Goal: Task Accomplishment & Management: Complete application form

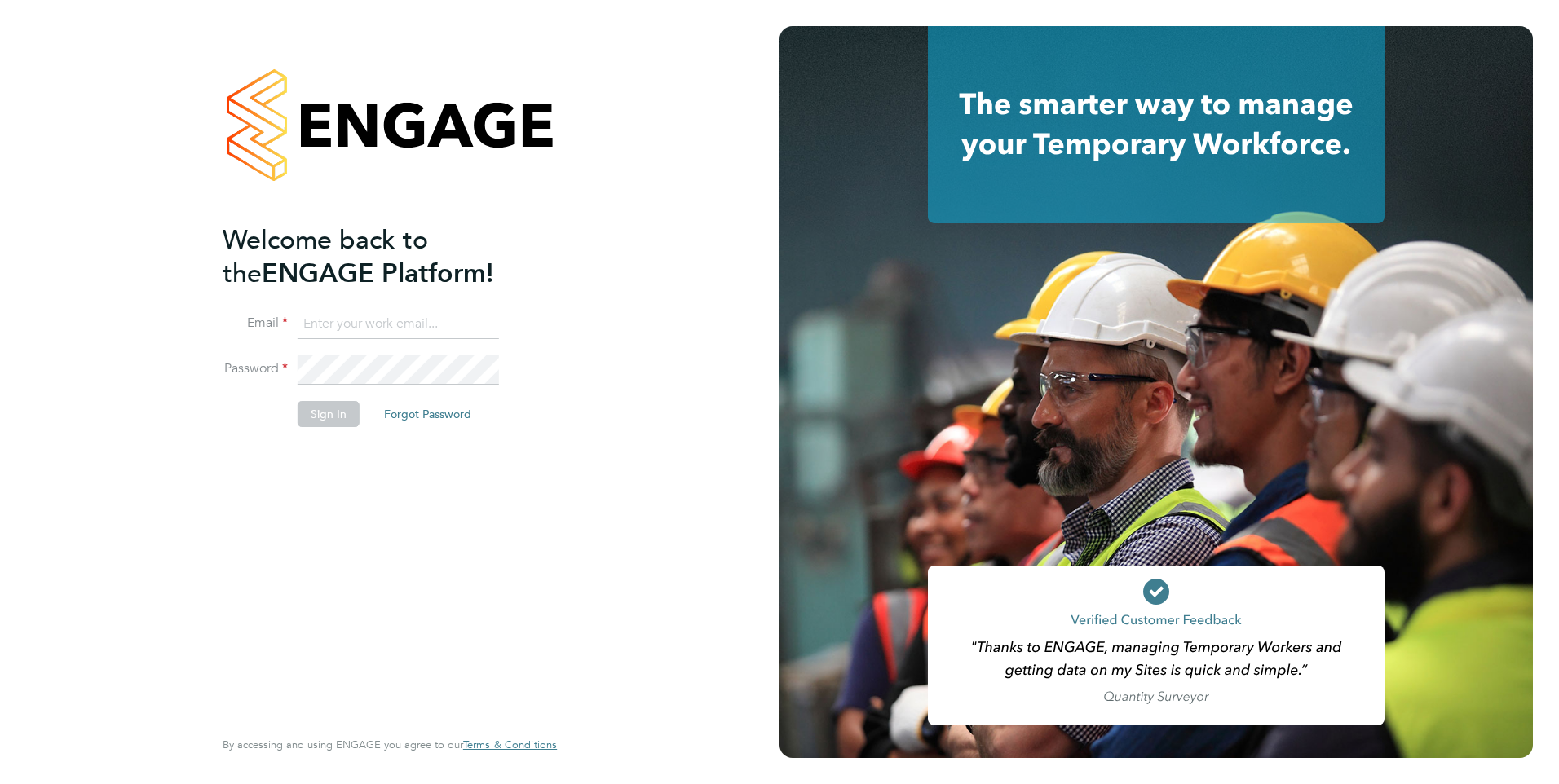
type input "dean.woodcock-davis@bgis.com"
click at [316, 415] on button "Sign In" at bounding box center [328, 414] width 62 height 26
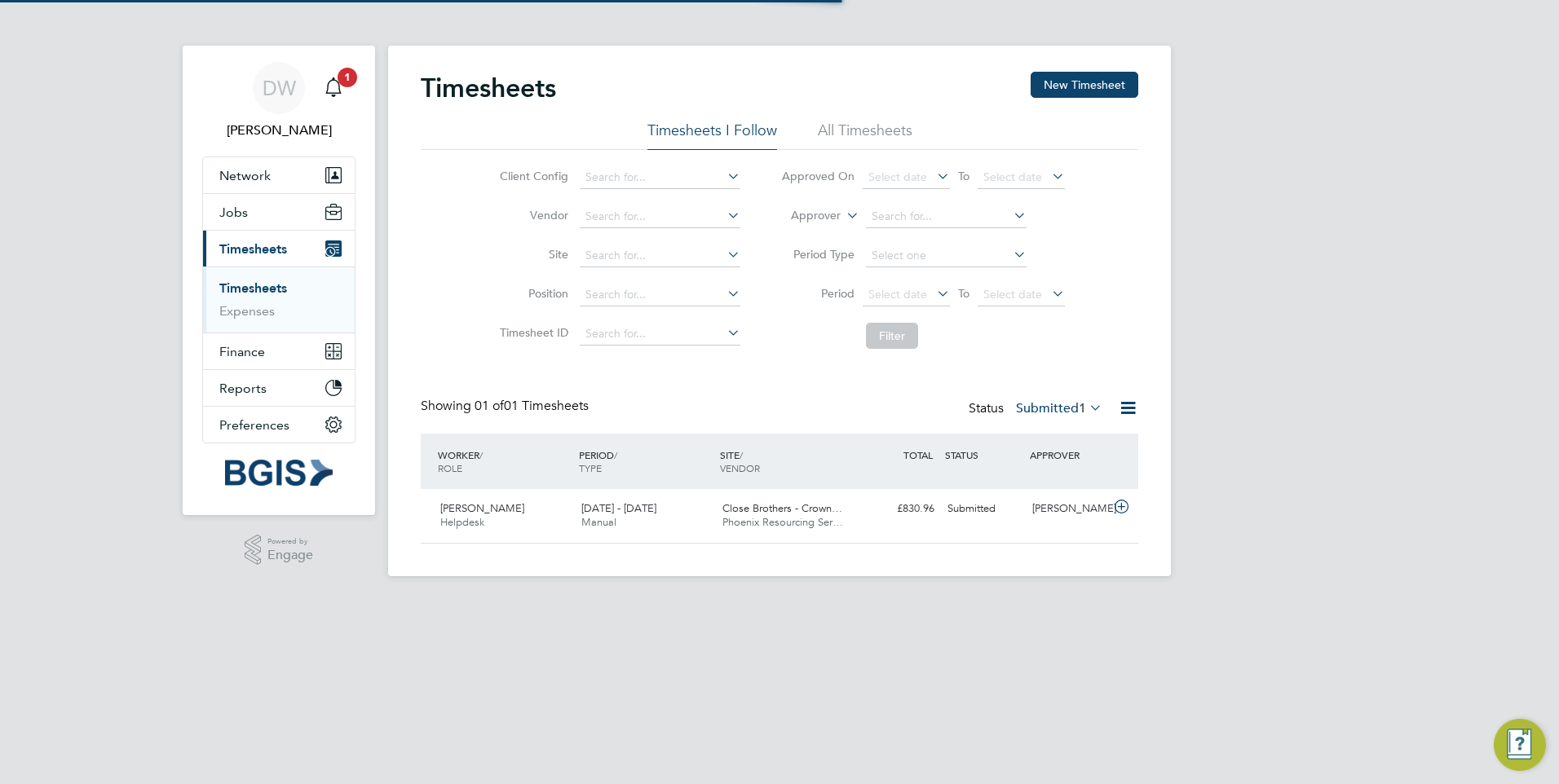
scroll to position [42, 142]
click at [602, 506] on span "[DATE] - [DATE]" at bounding box center [619, 508] width 75 height 14
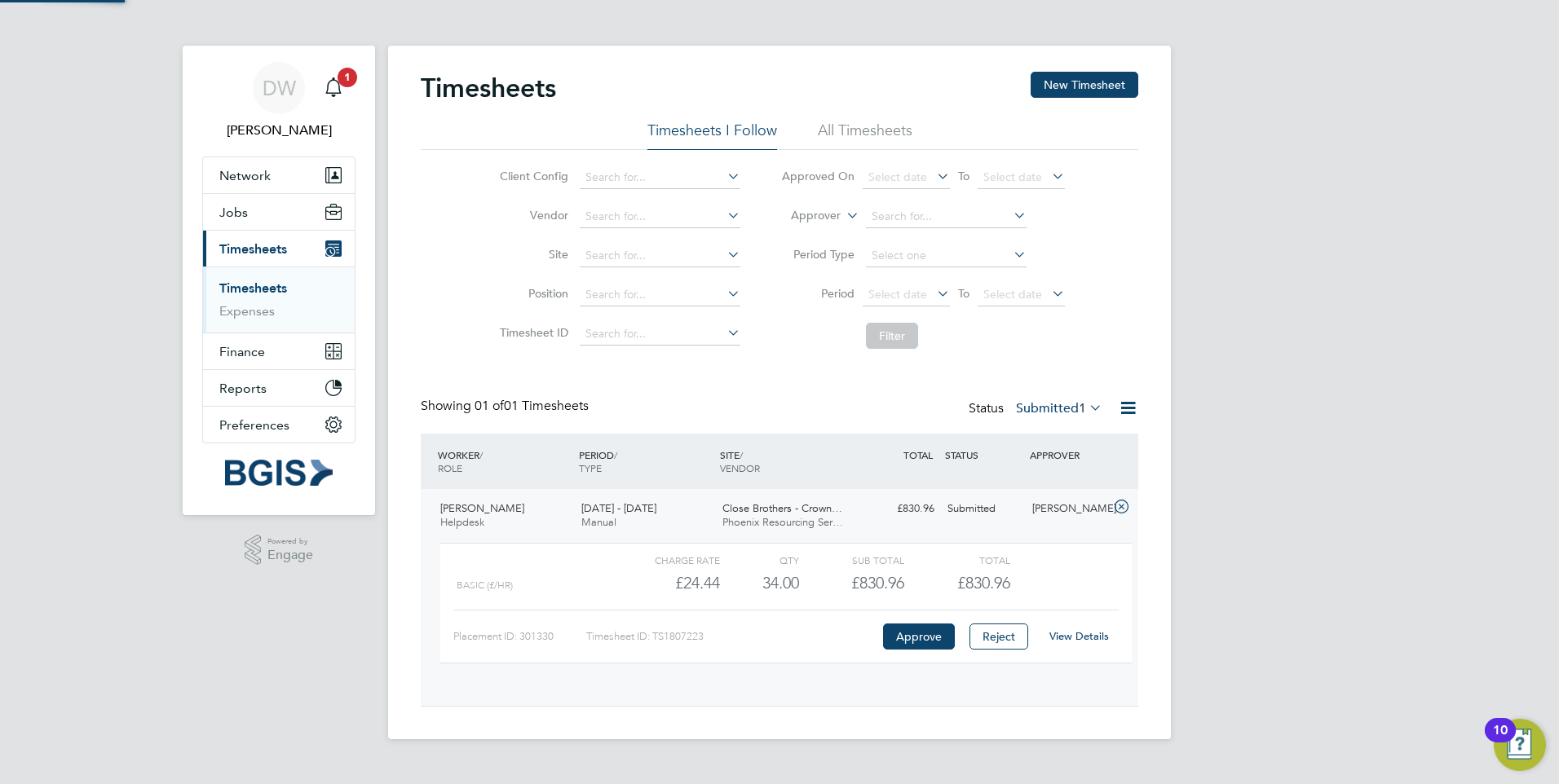
scroll to position [28, 159]
click at [911, 644] on button "Approve" at bounding box center [919, 637] width 72 height 26
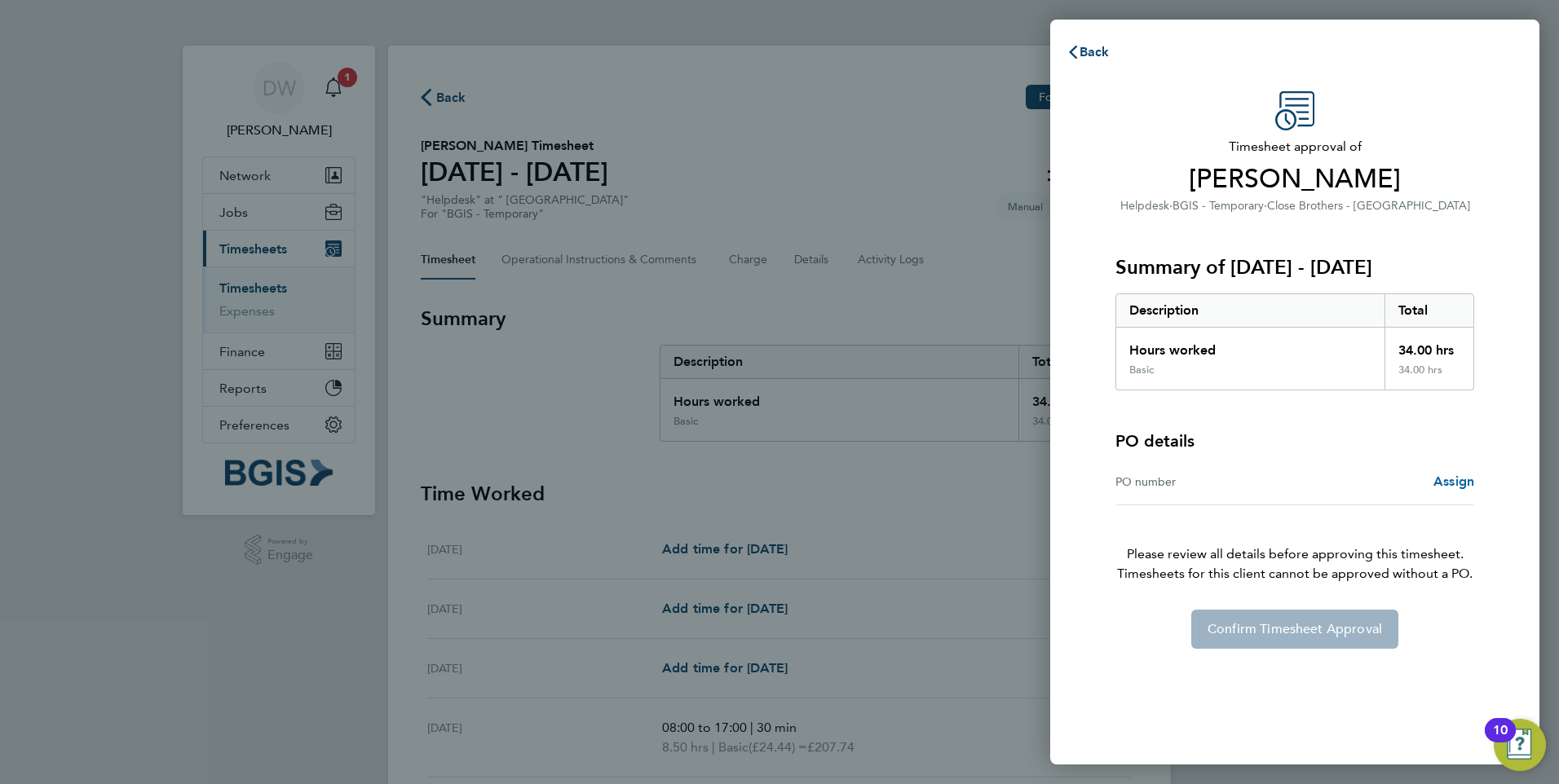
click at [1440, 479] on span "Assign" at bounding box center [1453, 481] width 41 height 16
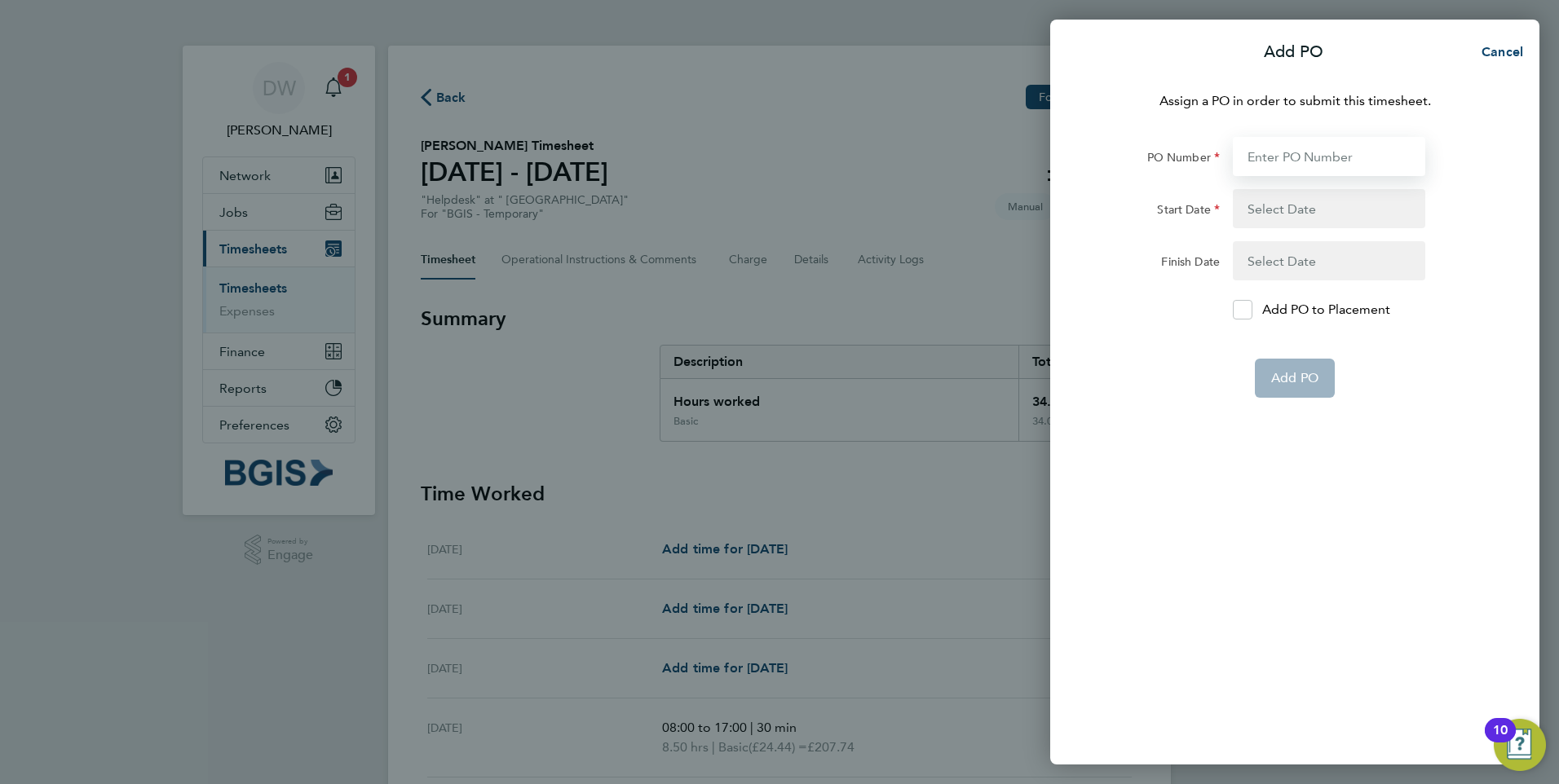
click at [1338, 162] on input "PO Number" at bounding box center [1329, 156] width 193 height 39
type input "PO2509010023"
click at [920, 654] on div "Add PO Cancel Assign a PO in order to submit this timesheet. PO Number PO250901…" at bounding box center [779, 392] width 1559 height 784
click at [1297, 220] on button "button" at bounding box center [1329, 208] width 193 height 39
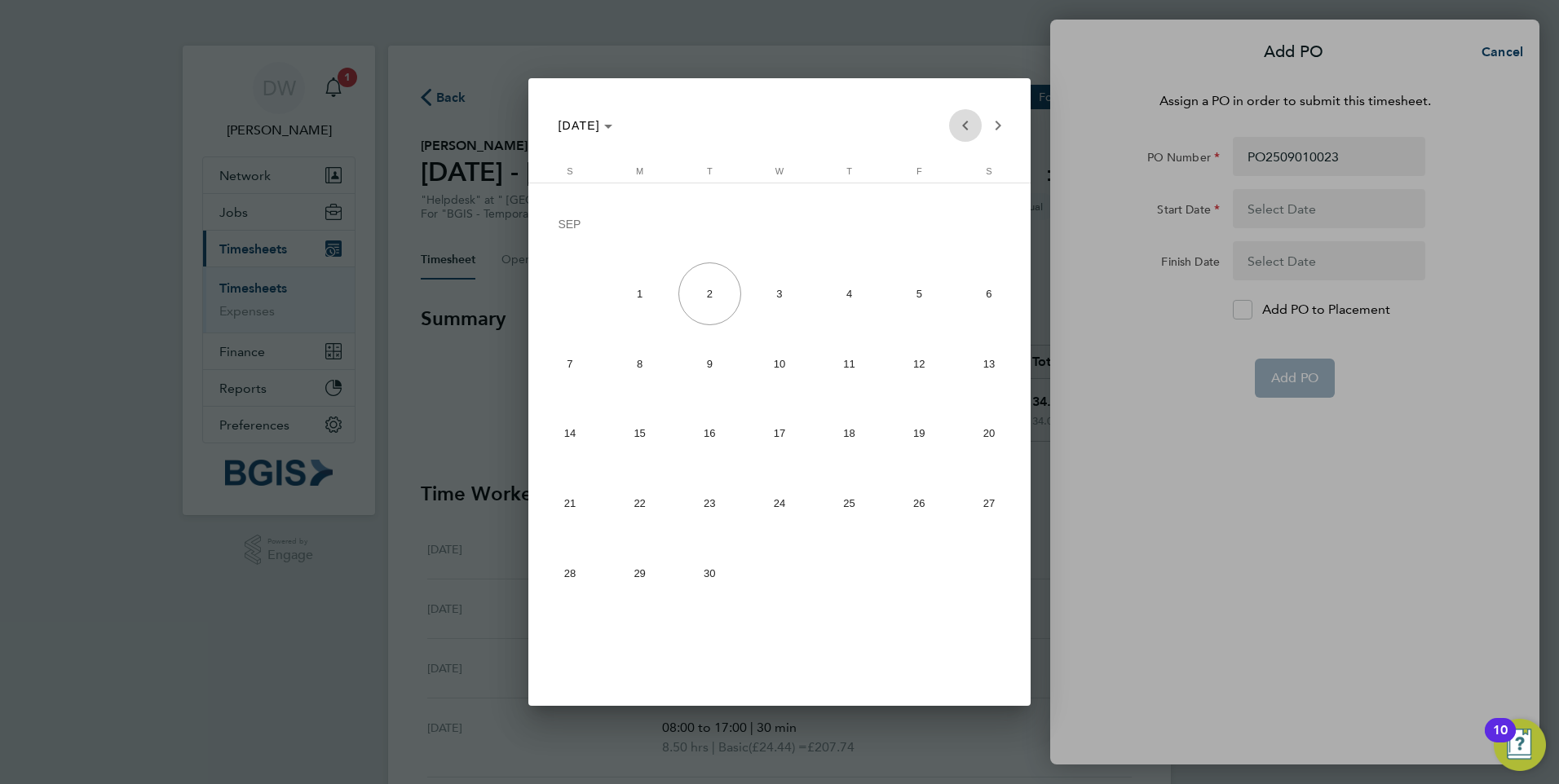
click at [965, 124] on span "Previous month" at bounding box center [965, 125] width 32 height 32
click at [634, 515] on span "25" at bounding box center [640, 508] width 63 height 63
type input "25 Aug 25"
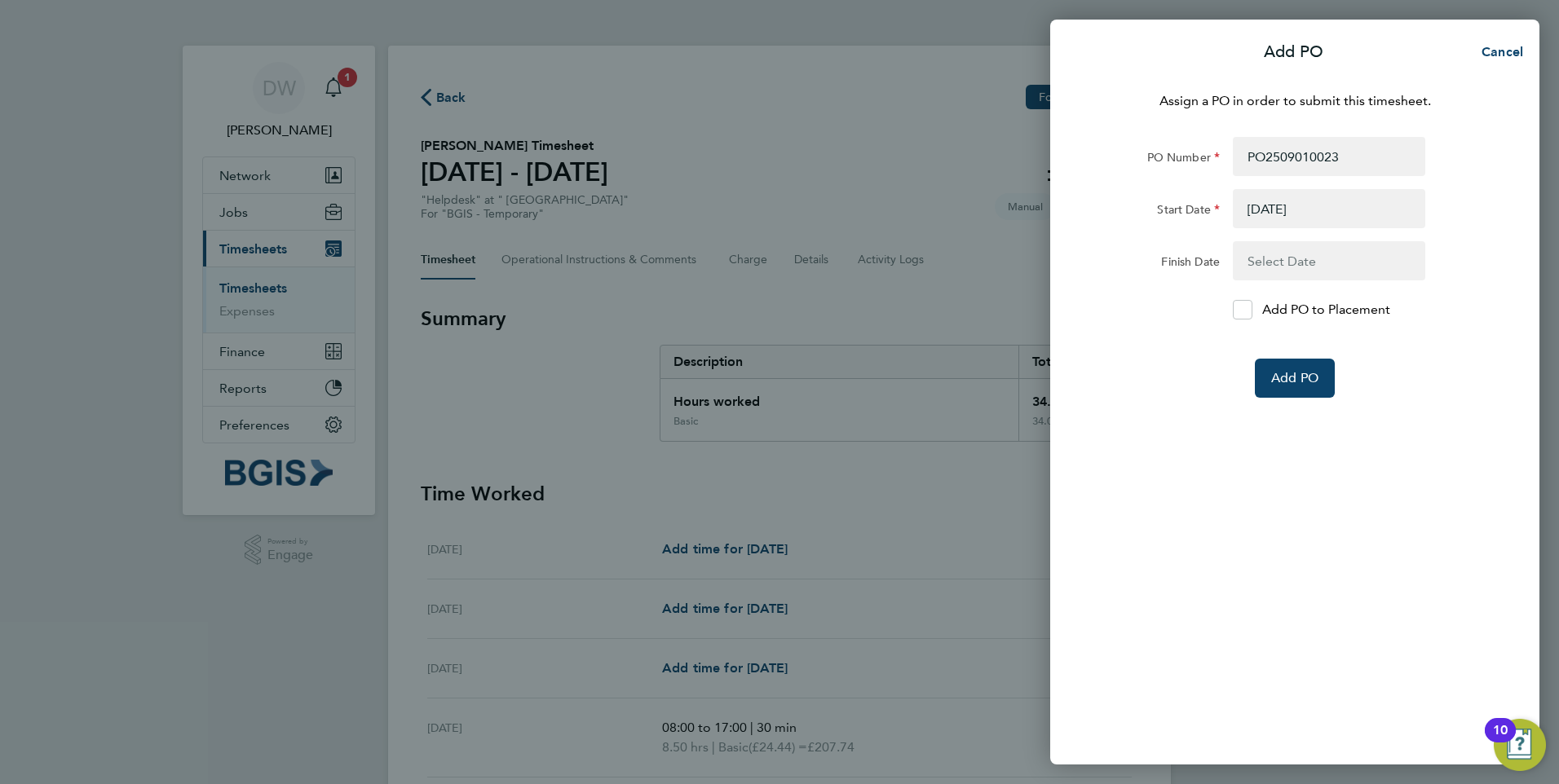
click at [1314, 262] on button "button" at bounding box center [1329, 261] width 193 height 39
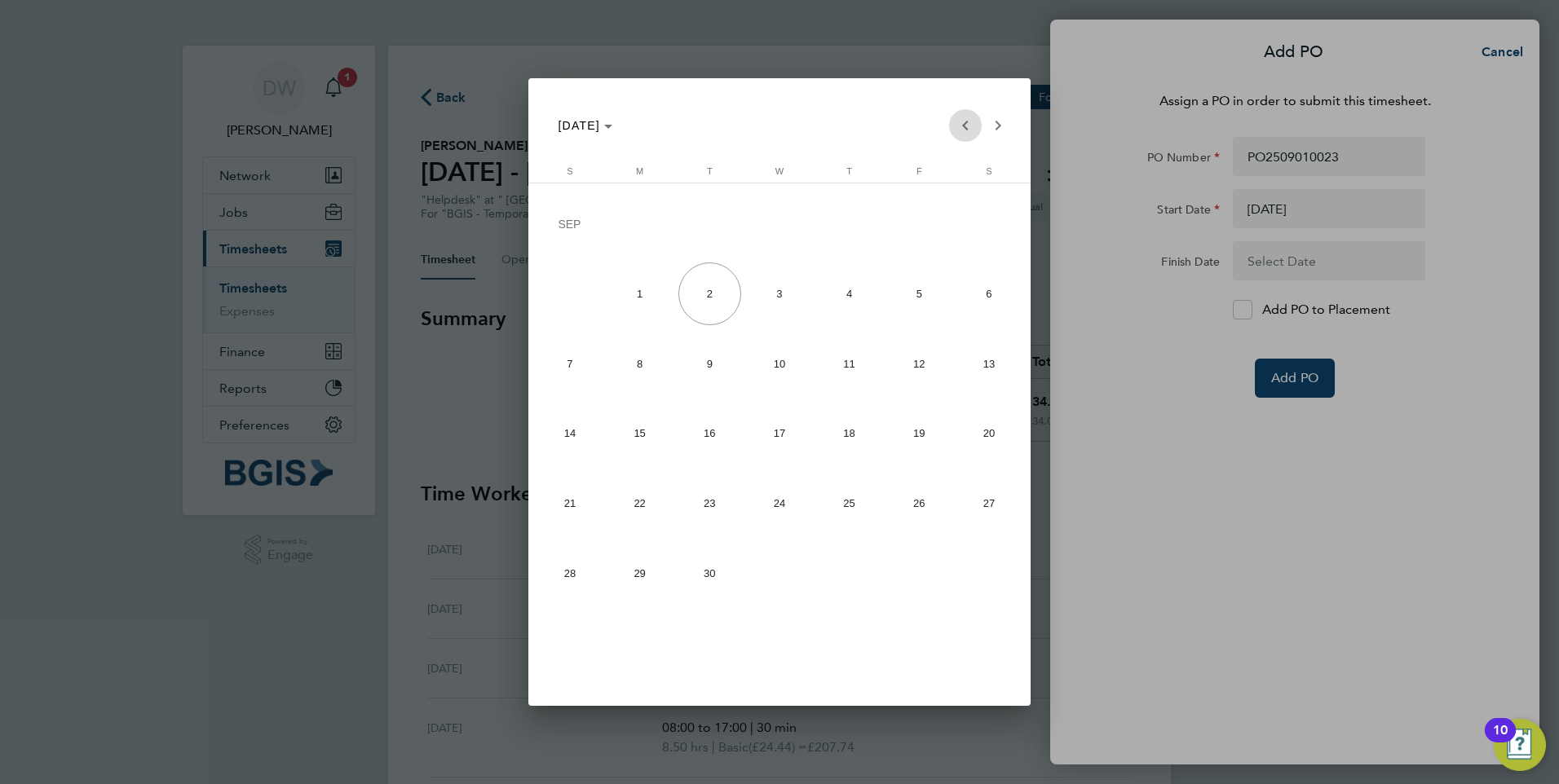
click at [963, 119] on span "Previous month" at bounding box center [965, 125] width 32 height 32
click at [921, 501] on span "29" at bounding box center [919, 508] width 63 height 63
type input "29 Aug 25"
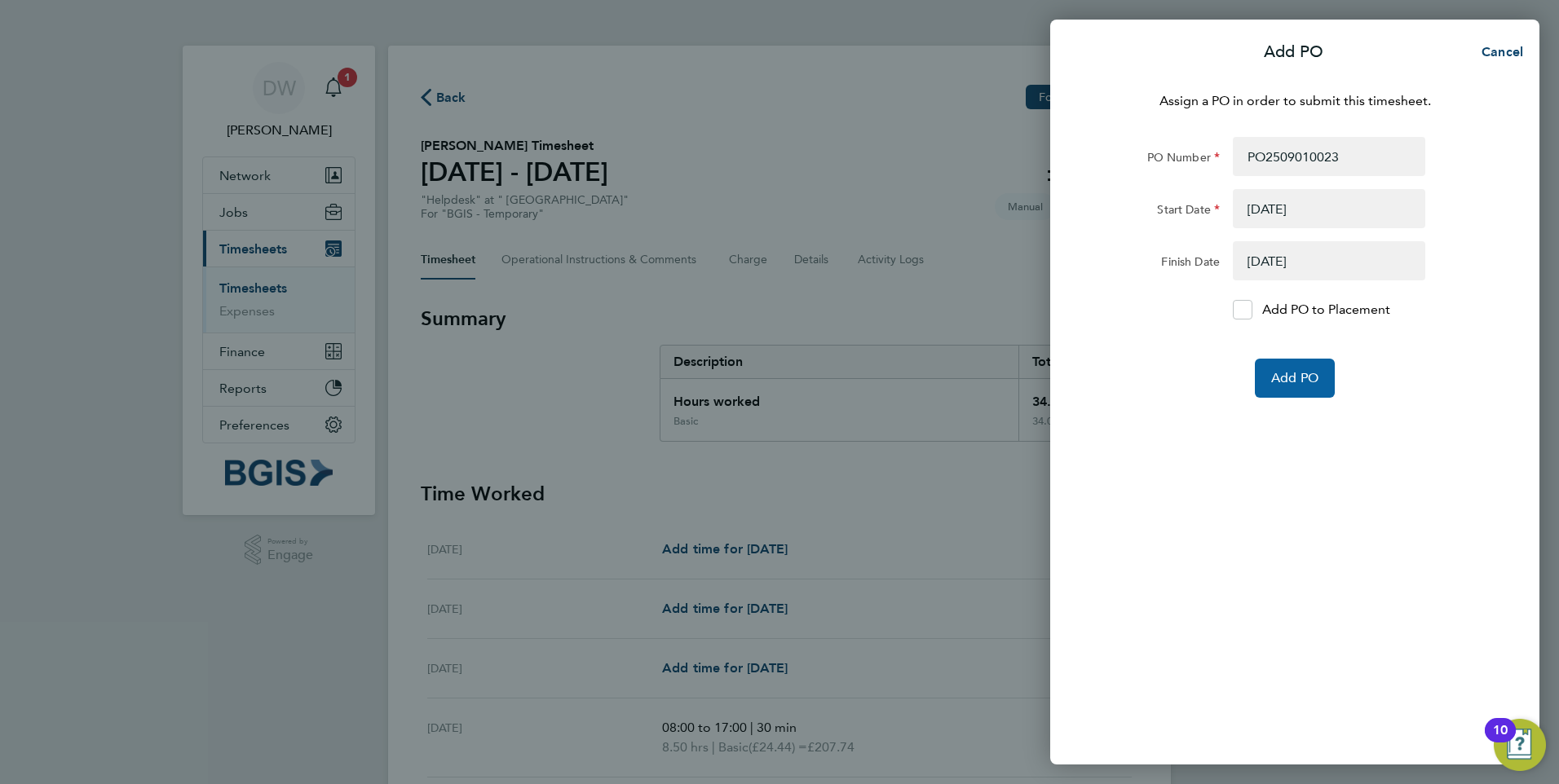
click at [1277, 382] on span "Add PO" at bounding box center [1295, 378] width 47 height 17
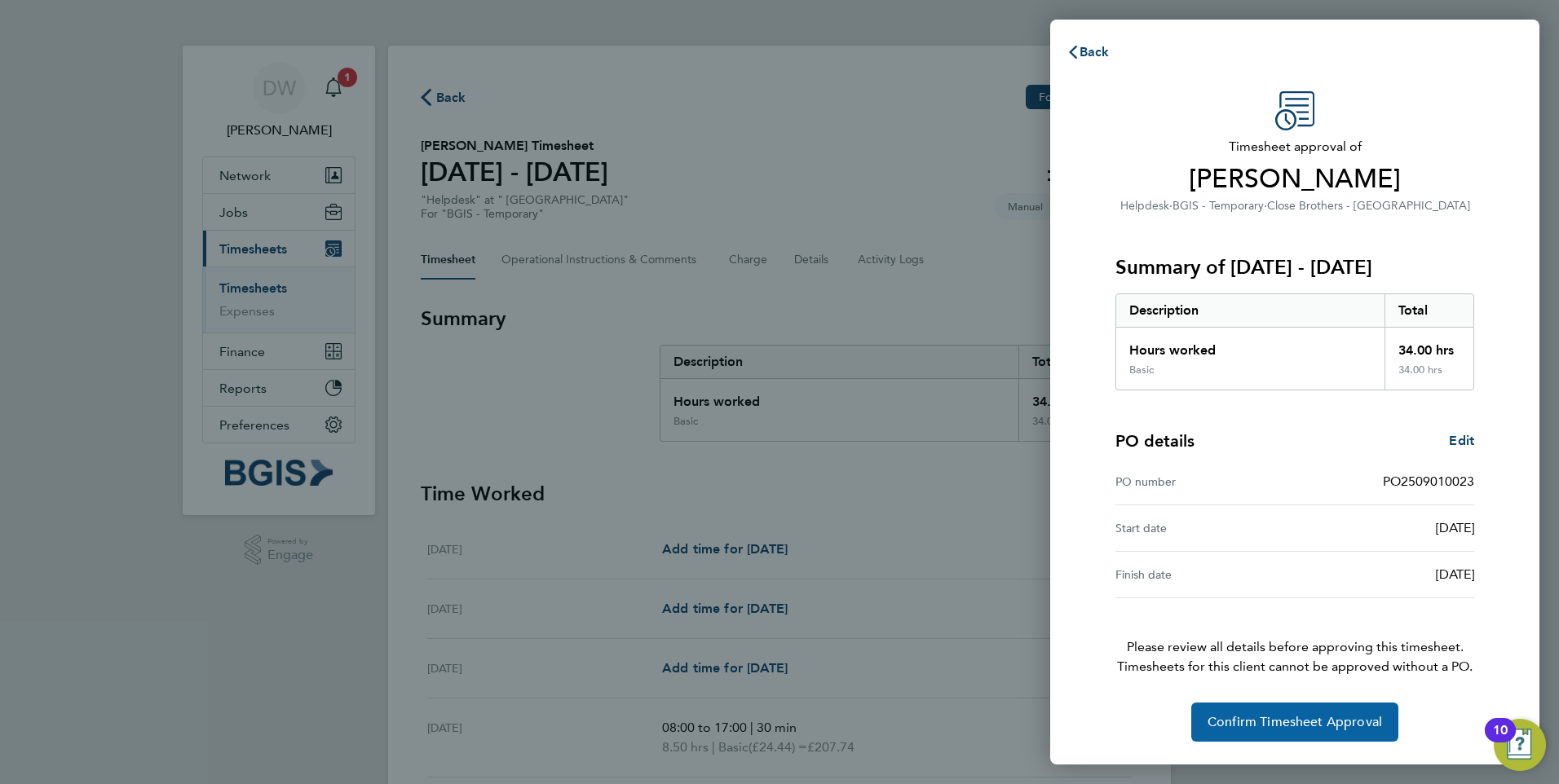
click at [1299, 709] on button "Confirm Timesheet Approval" at bounding box center [1295, 722] width 207 height 39
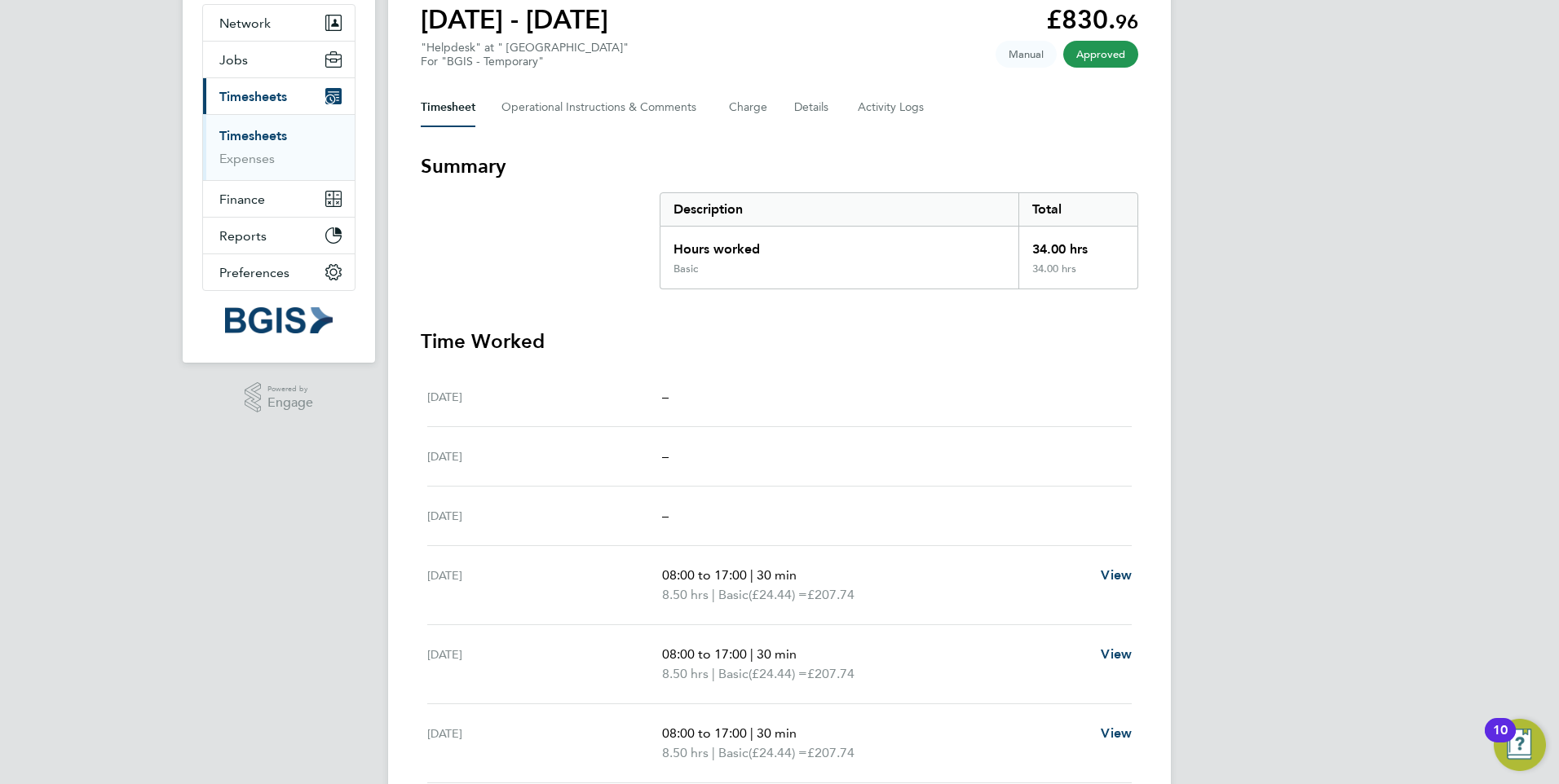
scroll to position [296, 0]
